Goal: Task Accomplishment & Management: Manage account settings

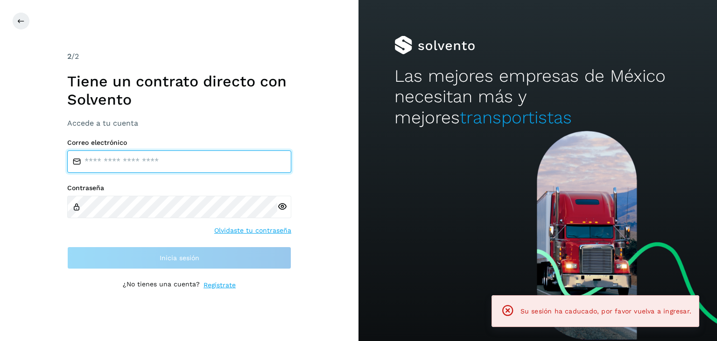
click at [160, 163] on input "email" at bounding box center [179, 161] width 224 height 22
type input "**********"
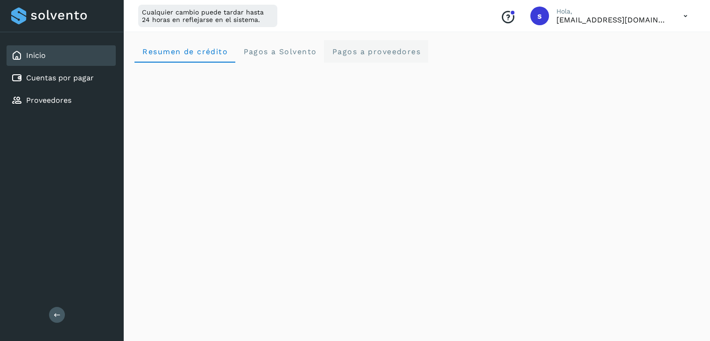
click at [377, 50] on span "Pagos a proveedores" at bounding box center [376, 51] width 89 height 9
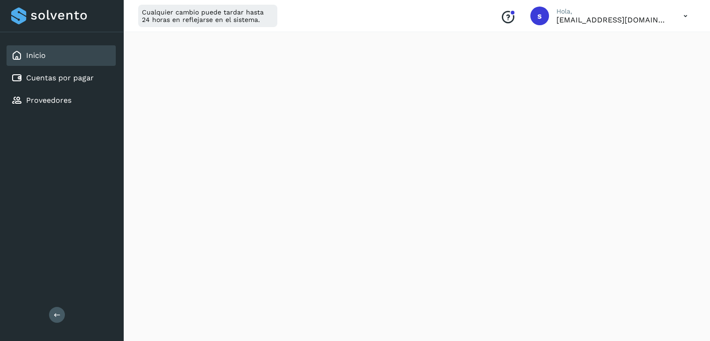
scroll to position [327, 0]
